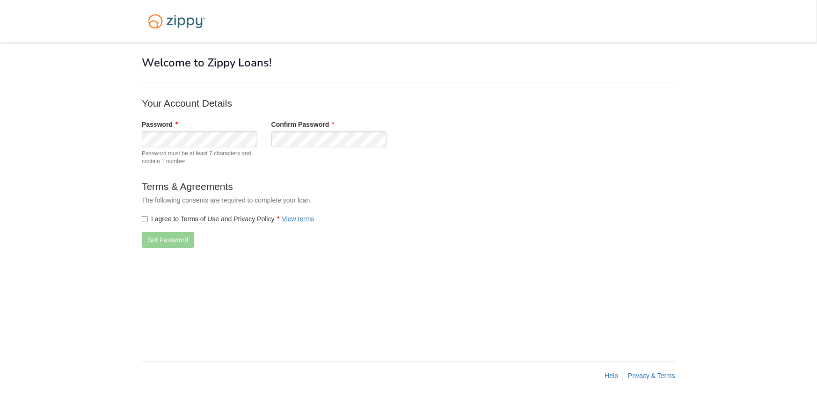
click at [430, 104] on p "Your Account Details" at bounding box center [329, 103] width 374 height 14
click at [142, 216] on label "I agree to Terms of Use and Privacy Policy View terms" at bounding box center [228, 218] width 173 height 9
click at [153, 235] on button "Set Password" at bounding box center [168, 240] width 52 height 16
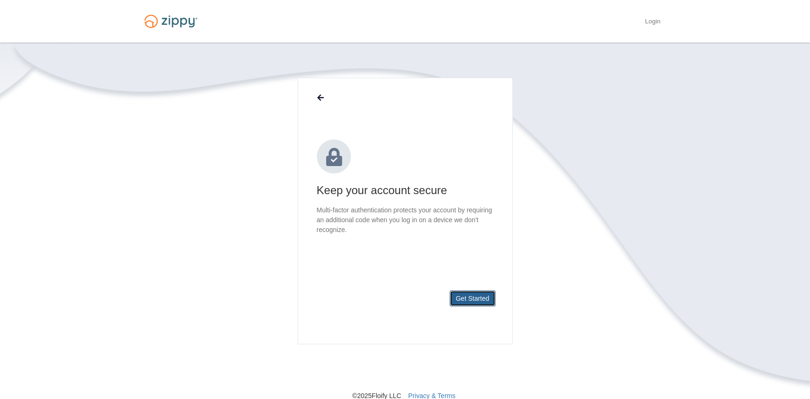
click at [474, 296] on button "Get Started" at bounding box center [473, 299] width 46 height 16
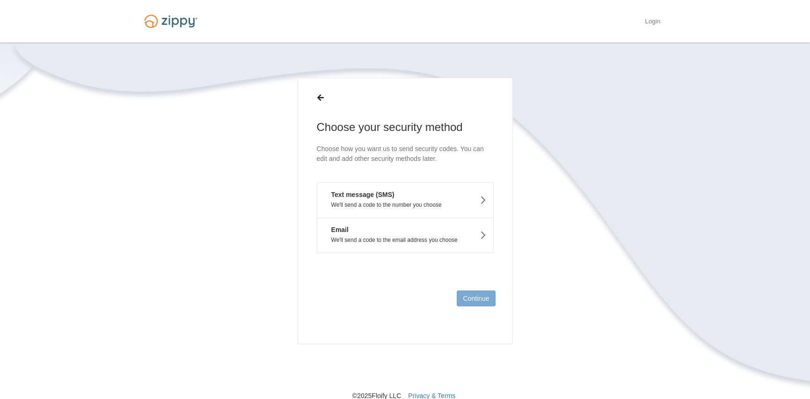
click at [441, 203] on p "We'll send a code to the number you choose" at bounding box center [405, 205] width 162 height 7
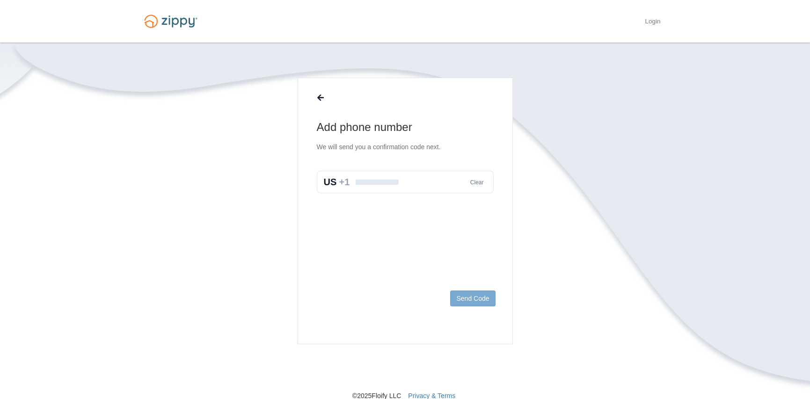
click at [420, 174] on input "text" at bounding box center [405, 182] width 177 height 22
type input "**********"
click at [471, 299] on button "Send Code" at bounding box center [472, 299] width 45 height 16
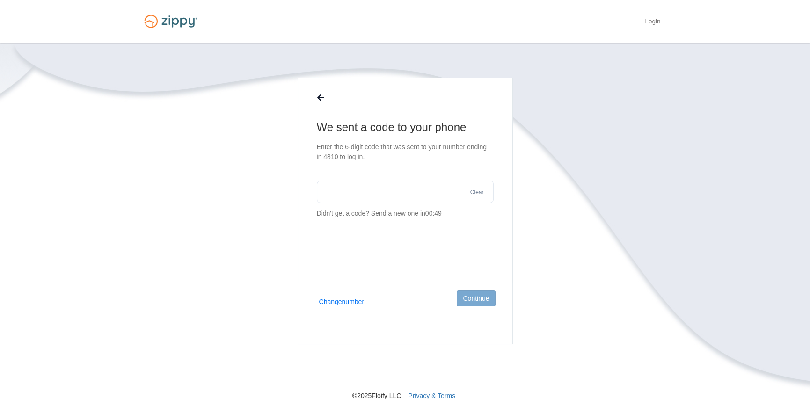
click at [362, 189] on input "text" at bounding box center [405, 192] width 177 height 22
type input "******"
click at [473, 298] on button "Continue" at bounding box center [476, 299] width 38 height 16
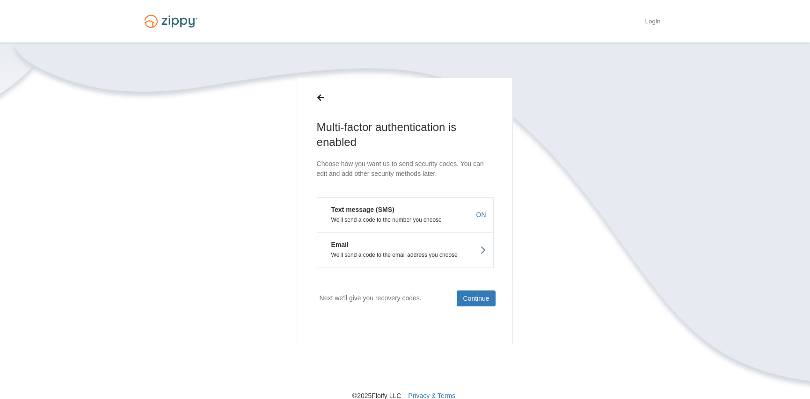
click at [413, 213] on button "Text message (SMS) We'll send a code to the number you choose ON" at bounding box center [405, 214] width 177 height 35
click at [484, 296] on button "Continue" at bounding box center [476, 299] width 38 height 16
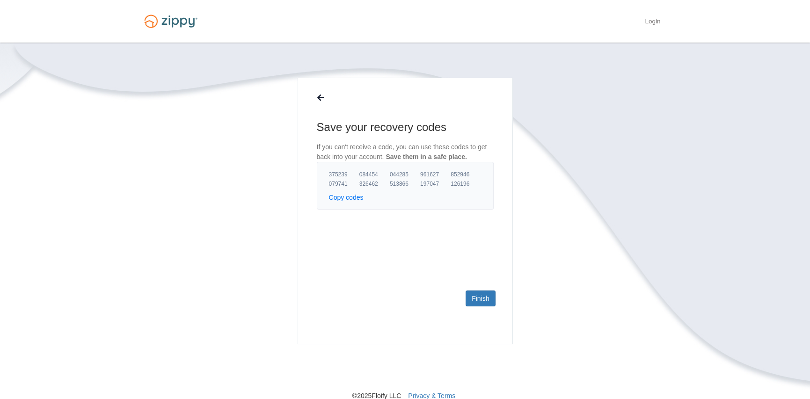
click at [346, 199] on button "Copy codes" at bounding box center [346, 197] width 35 height 9
click at [479, 295] on link "Finish" at bounding box center [479, 299] width 29 height 16
